Goal: Check status: Check status

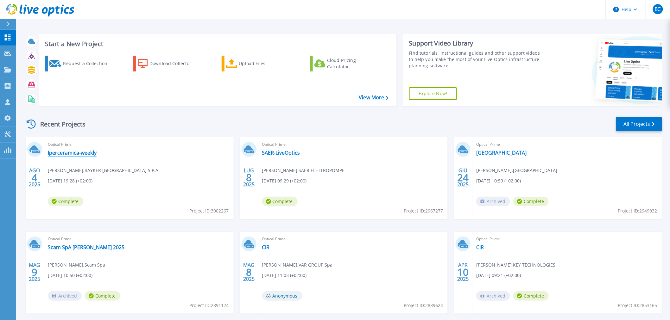
click at [90, 155] on link "Iperceramica-weekly" at bounding box center [72, 153] width 49 height 6
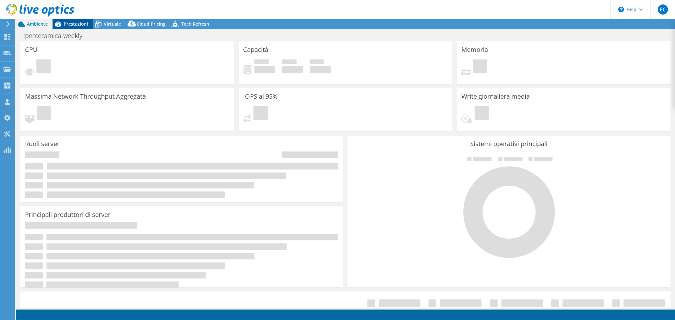
click at [67, 22] on span "Prestazioni" at bounding box center [76, 24] width 24 height 6
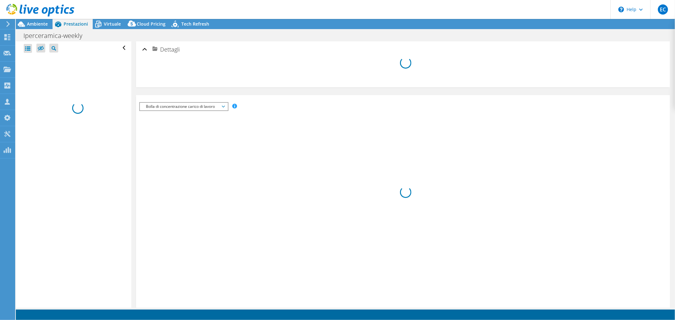
select select "EULondon"
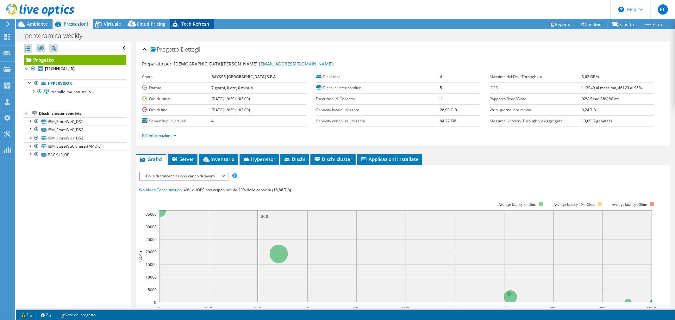
click at [198, 25] on span "Tech Refresh" at bounding box center [195, 24] width 28 height 6
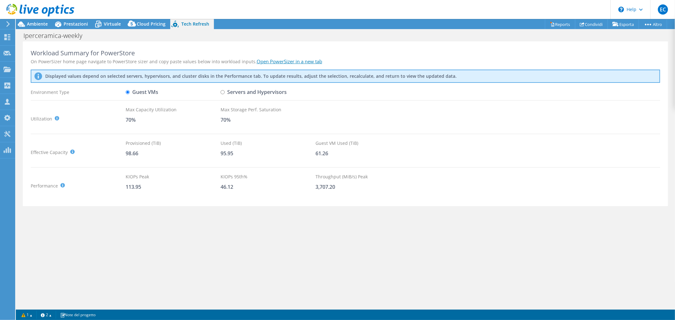
click at [294, 61] on link "Open PowerSizer in a new tab" at bounding box center [290, 61] width 66 height 6
click at [73, 19] on div at bounding box center [37, 10] width 74 height 21
click at [74, 22] on span "Prestazioni" at bounding box center [76, 24] width 24 height 6
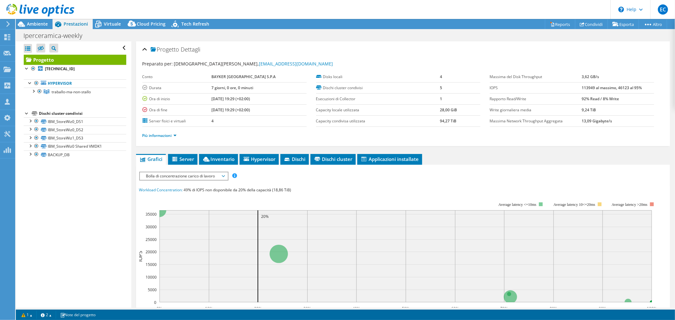
click at [164, 180] on div "IOPS Velocità massima del disco Dimensioni IO Latenza Profondità coda Percentua…" at bounding box center [403, 289] width 528 height 234
click at [167, 176] on span "Bolla di concentrazione carico di lavoro" at bounding box center [183, 177] width 81 height 8
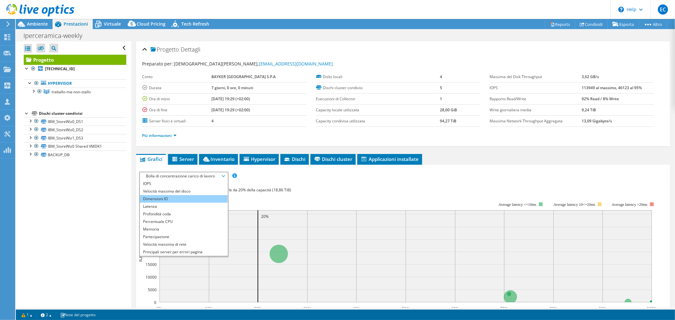
click at [170, 197] on li "Dimensioni IO" at bounding box center [184, 199] width 88 height 8
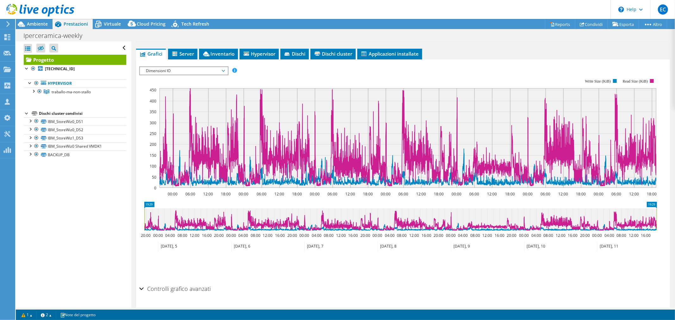
scroll to position [70, 0]
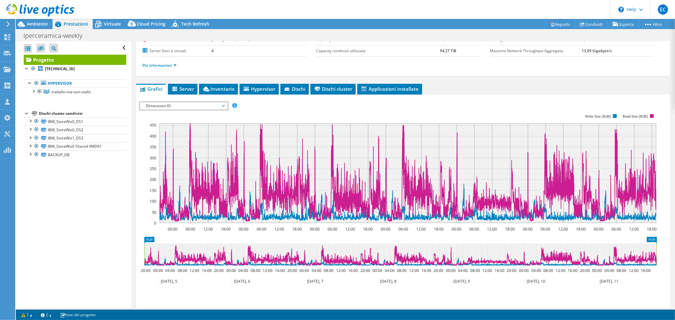
click at [224, 108] on span "Dimensioni IO" at bounding box center [183, 106] width 81 height 8
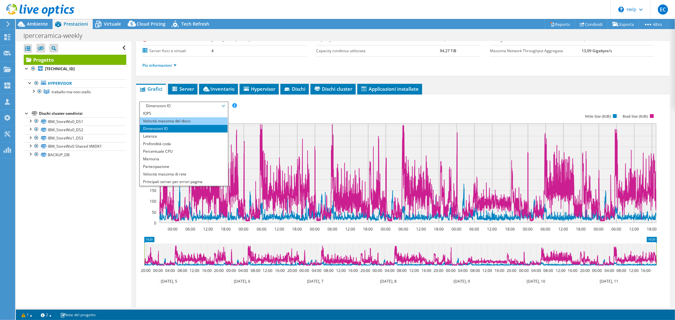
click at [193, 117] on li "Velocità massima del disco" at bounding box center [184, 121] width 88 height 8
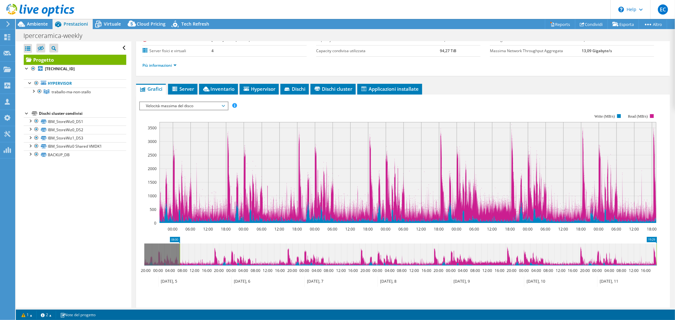
drag, startPoint x: 143, startPoint y: 253, endPoint x: 179, endPoint y: 256, distance: 35.6
click at [179, 256] on rect at bounding box center [180, 255] width 3 height 22
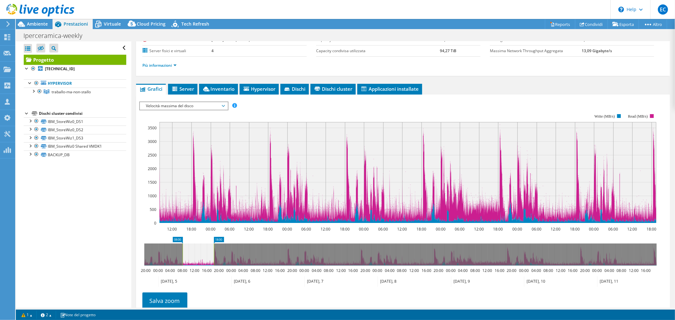
drag, startPoint x: 657, startPoint y: 254, endPoint x: 214, endPoint y: 267, distance: 443.2
click at [214, 267] on icon "08:00 18:00 20:00 00:00 04:00 08:00 12:00 16:00 20:00 00:00 04:00 08:00 12:00 1…" at bounding box center [400, 262] width 523 height 51
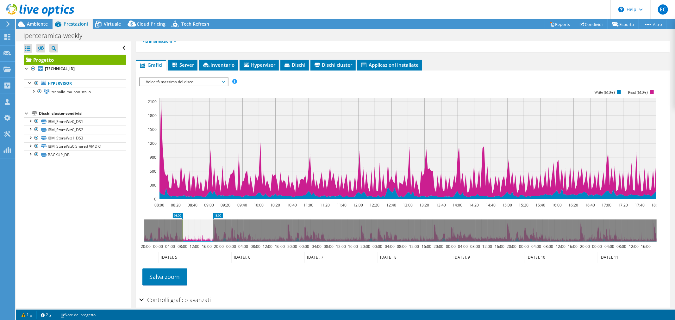
scroll to position [105, 0]
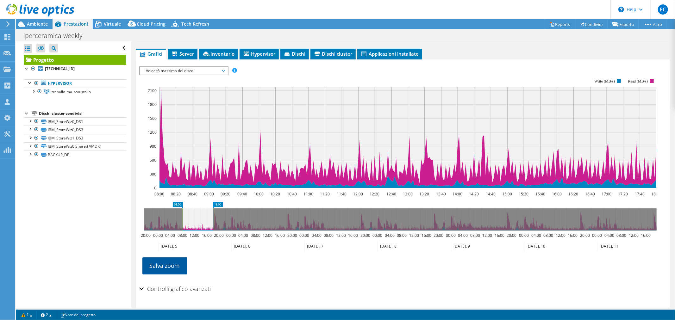
click at [171, 268] on link "Salva zoom" at bounding box center [164, 266] width 45 height 16
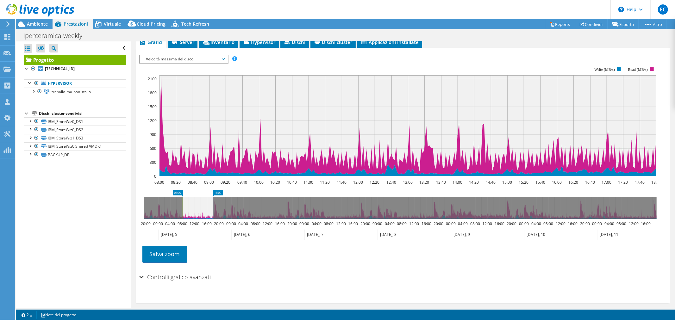
scroll to position [122, 0]
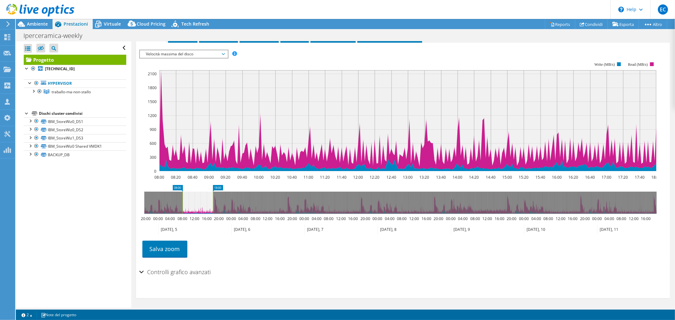
click at [193, 274] on h2 "Controlli grafico avanzati" at bounding box center [175, 272] width 72 height 13
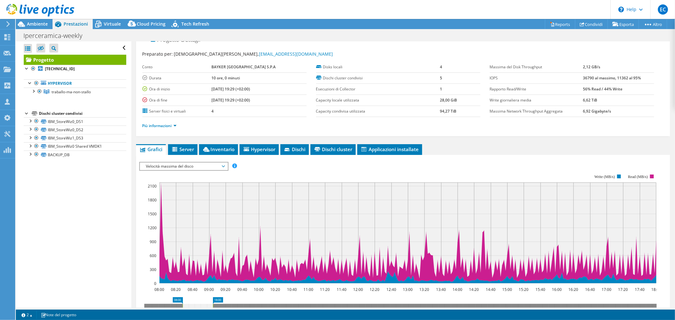
scroll to position [0, 0]
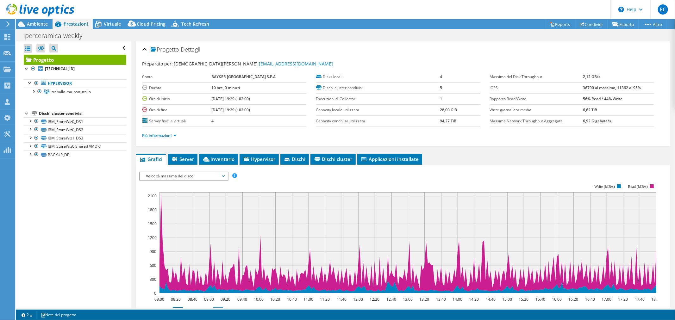
click at [187, 179] on span "Velocità massima del disco" at bounding box center [183, 177] width 81 height 8
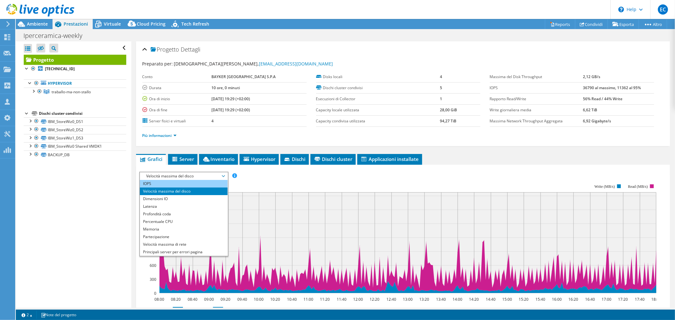
click at [174, 185] on li "IOPS" at bounding box center [184, 184] width 88 height 8
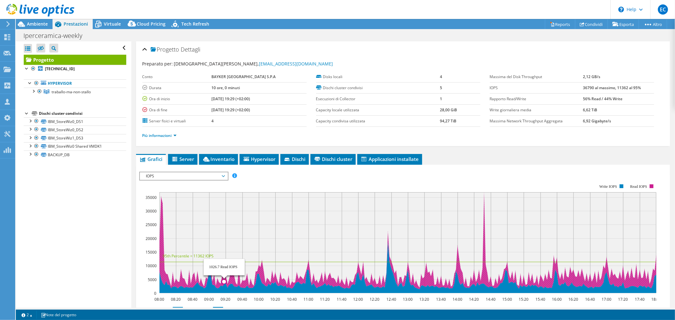
scroll to position [105, 0]
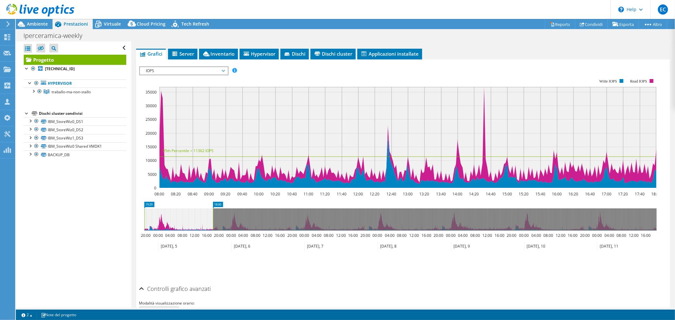
drag, startPoint x: 183, startPoint y: 219, endPoint x: 262, endPoint y: 218, distance: 79.2
click at [110, 218] on div "Apri tutto Chiudi tutto Nascondi nodi esclusi Filtro struttura progetto" at bounding box center [346, 174] width 660 height 267
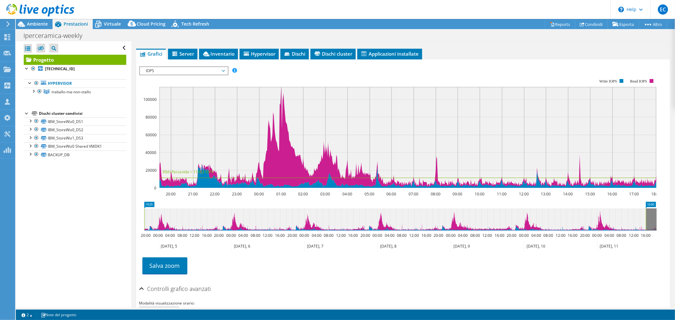
drag, startPoint x: 213, startPoint y: 218, endPoint x: 653, endPoint y: 219, distance: 440.5
click at [662, 211] on section "IOPS Velocità massima del disco Dimensioni IO Latenza Profondità coda Percentua…" at bounding box center [403, 200] width 534 height 281
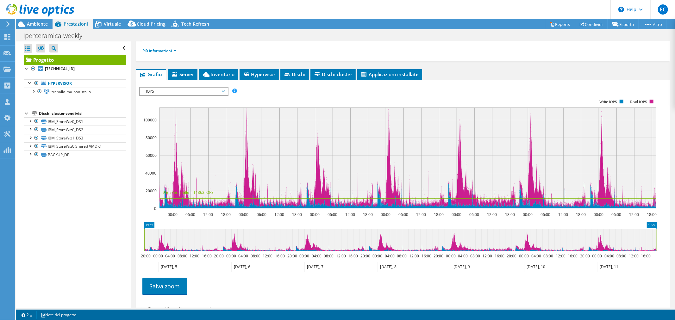
scroll to position [141, 0]
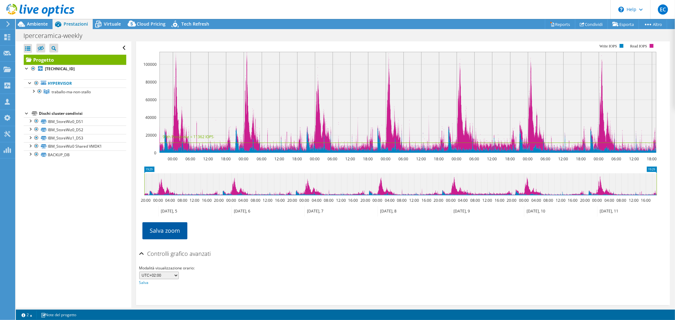
click at [176, 232] on link "Salva zoom" at bounding box center [164, 231] width 45 height 16
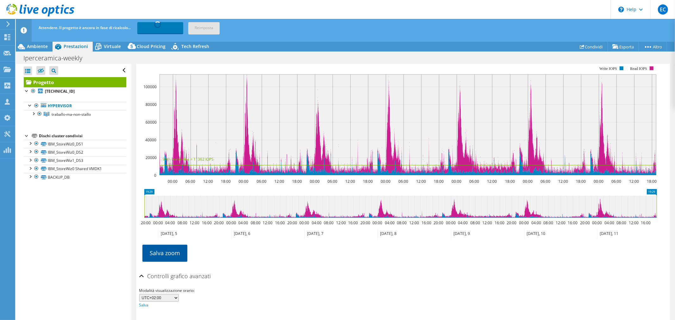
click at [159, 250] on link "Salva zoom" at bounding box center [164, 253] width 45 height 16
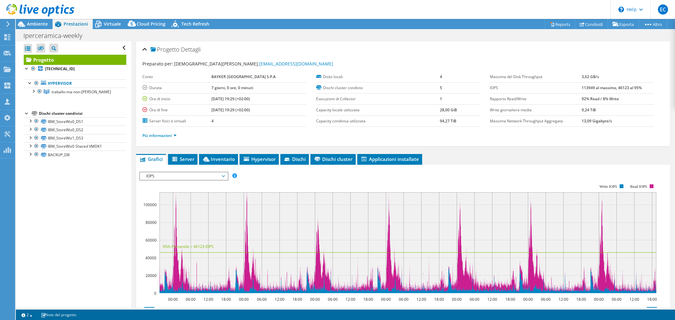
select select "EULondon"
select select "USD"
